Goal: Book appointment/travel/reservation

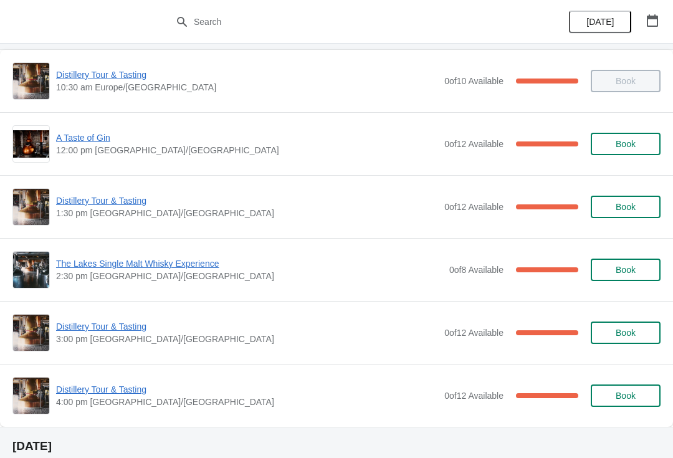
scroll to position [64, 0]
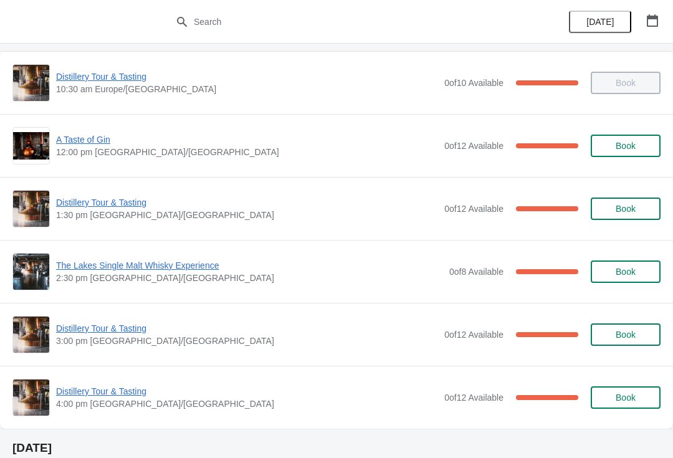
click at [96, 137] on span "A Taste of Gin" at bounding box center [247, 139] width 382 height 12
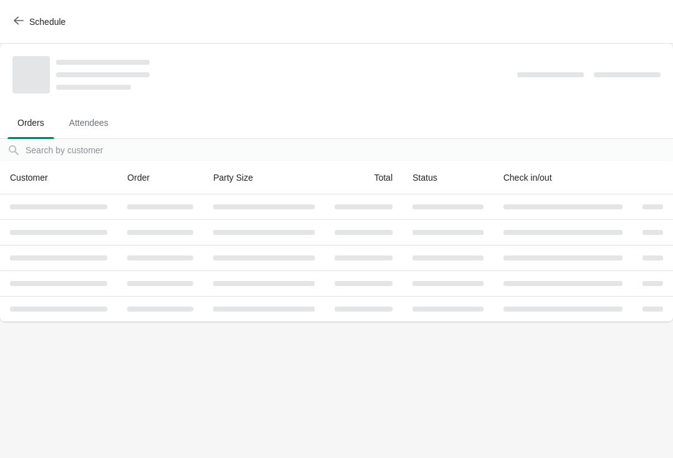
scroll to position [0, 0]
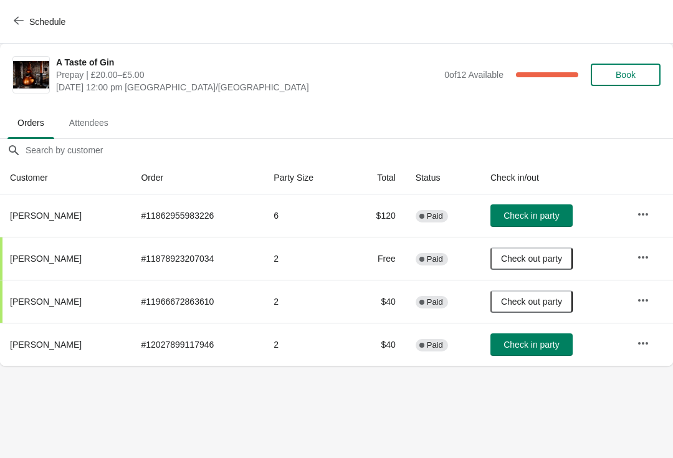
click at [557, 337] on button "Check in party" at bounding box center [531, 344] width 82 height 22
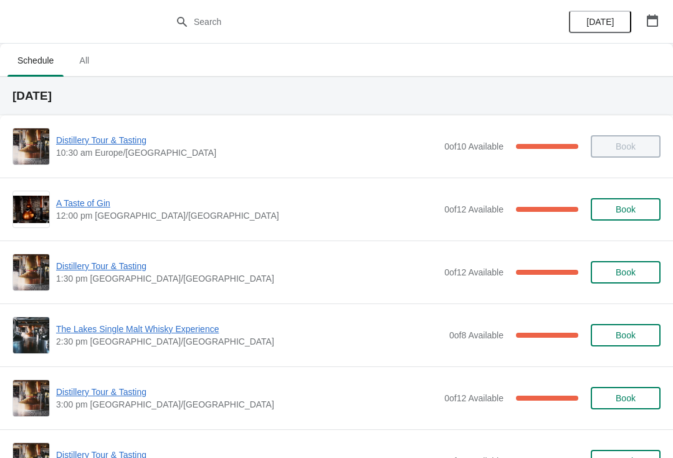
click at [90, 203] on span "A Taste of Gin" at bounding box center [247, 203] width 382 height 12
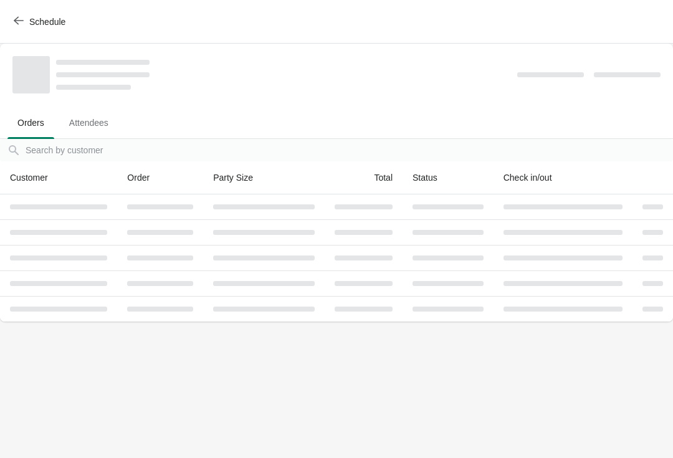
click at [24, 25] on span "Schedule" at bounding box center [40, 22] width 49 height 12
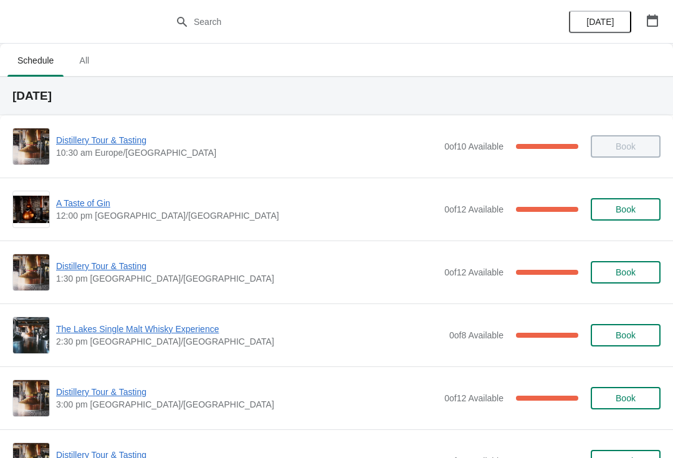
click at [101, 145] on span "Distillery Tour & Tasting" at bounding box center [247, 140] width 382 height 12
click at [109, 135] on span "Distillery Tour & Tasting" at bounding box center [247, 140] width 382 height 12
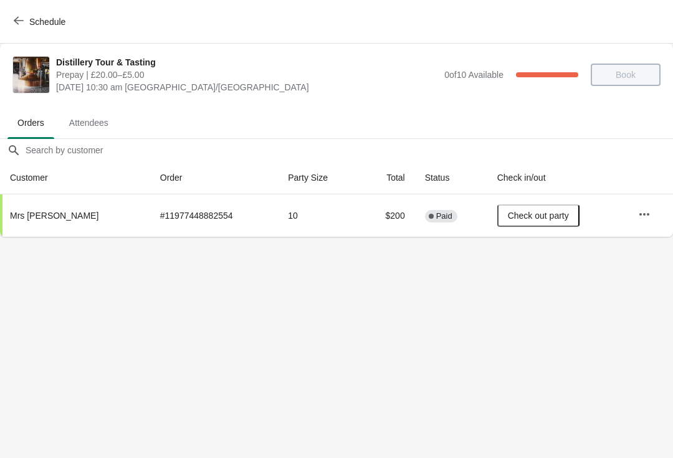
click at [36, 223] on th "Mrs N Ledwick" at bounding box center [75, 215] width 150 height 42
click at [47, 212] on span "Mrs N Ledwick" at bounding box center [54, 215] width 88 height 10
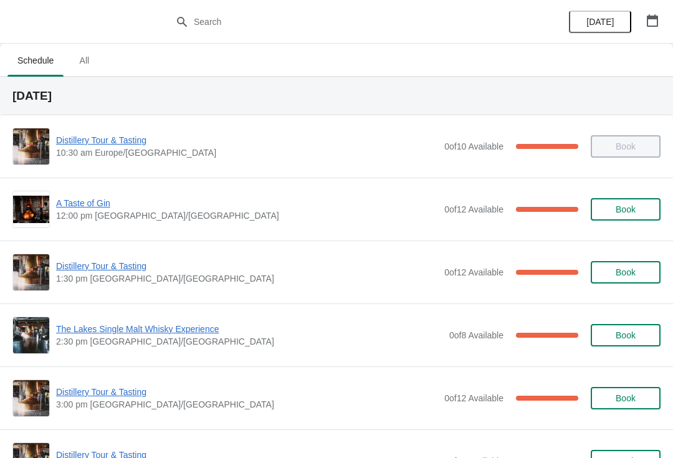
click at [83, 204] on span "A Taste of Gin" at bounding box center [247, 203] width 382 height 12
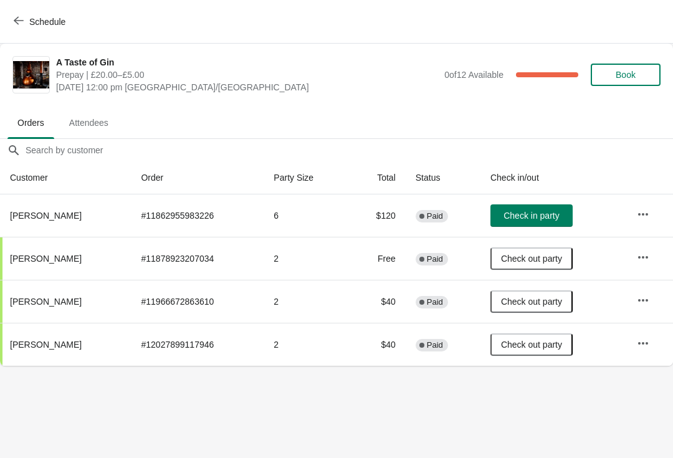
click at [21, 15] on button "Schedule" at bounding box center [40, 22] width 69 height 22
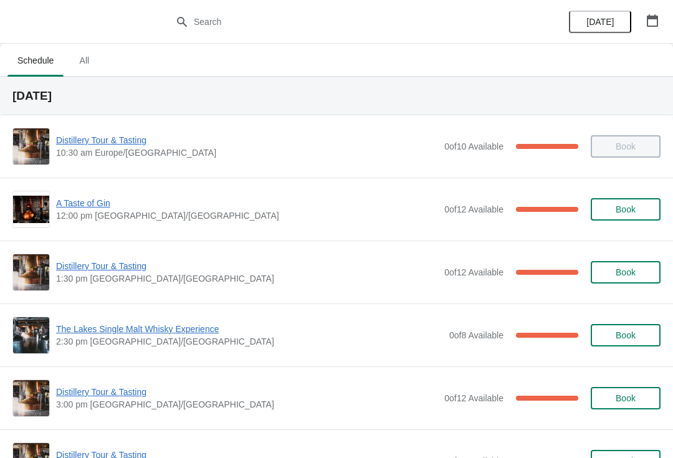
click at [113, 265] on span "Distillery Tour & Tasting" at bounding box center [247, 266] width 382 height 12
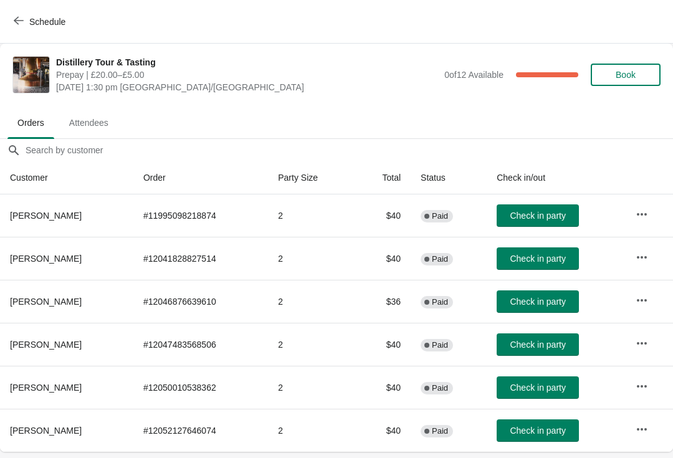
click at [19, 22] on icon "button" at bounding box center [19, 21] width 10 height 10
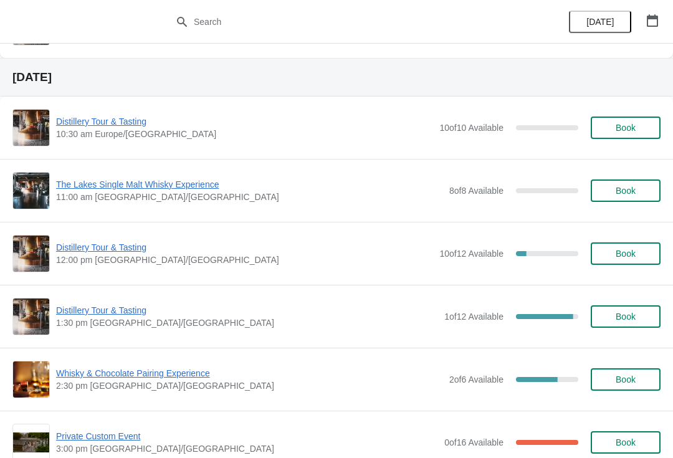
scroll to position [440, 0]
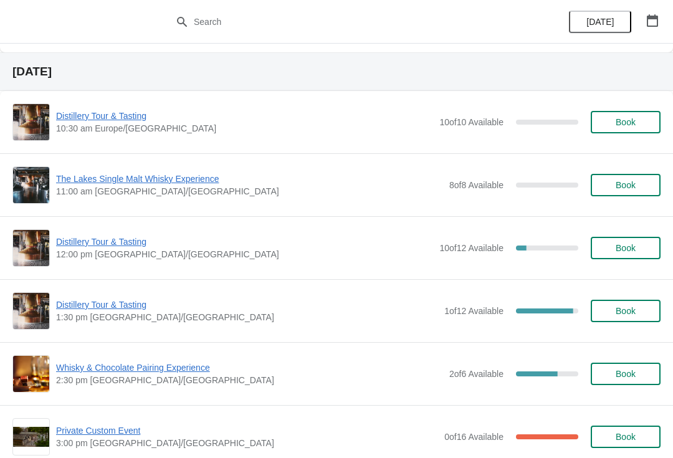
click at [154, 247] on span "Distillery Tour & Tasting" at bounding box center [244, 241] width 377 height 12
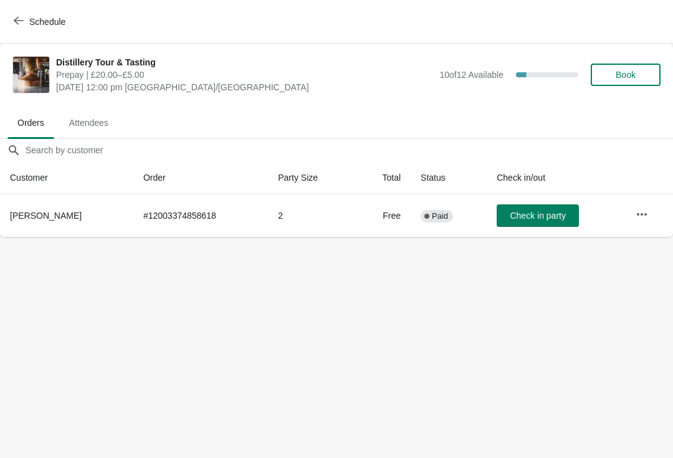
click at [28, 1] on div "Schedule" at bounding box center [336, 22] width 673 height 44
click at [16, 26] on span "button" at bounding box center [19, 22] width 10 height 12
